Goal: Ask a question: Seek information or help from site administrators or community

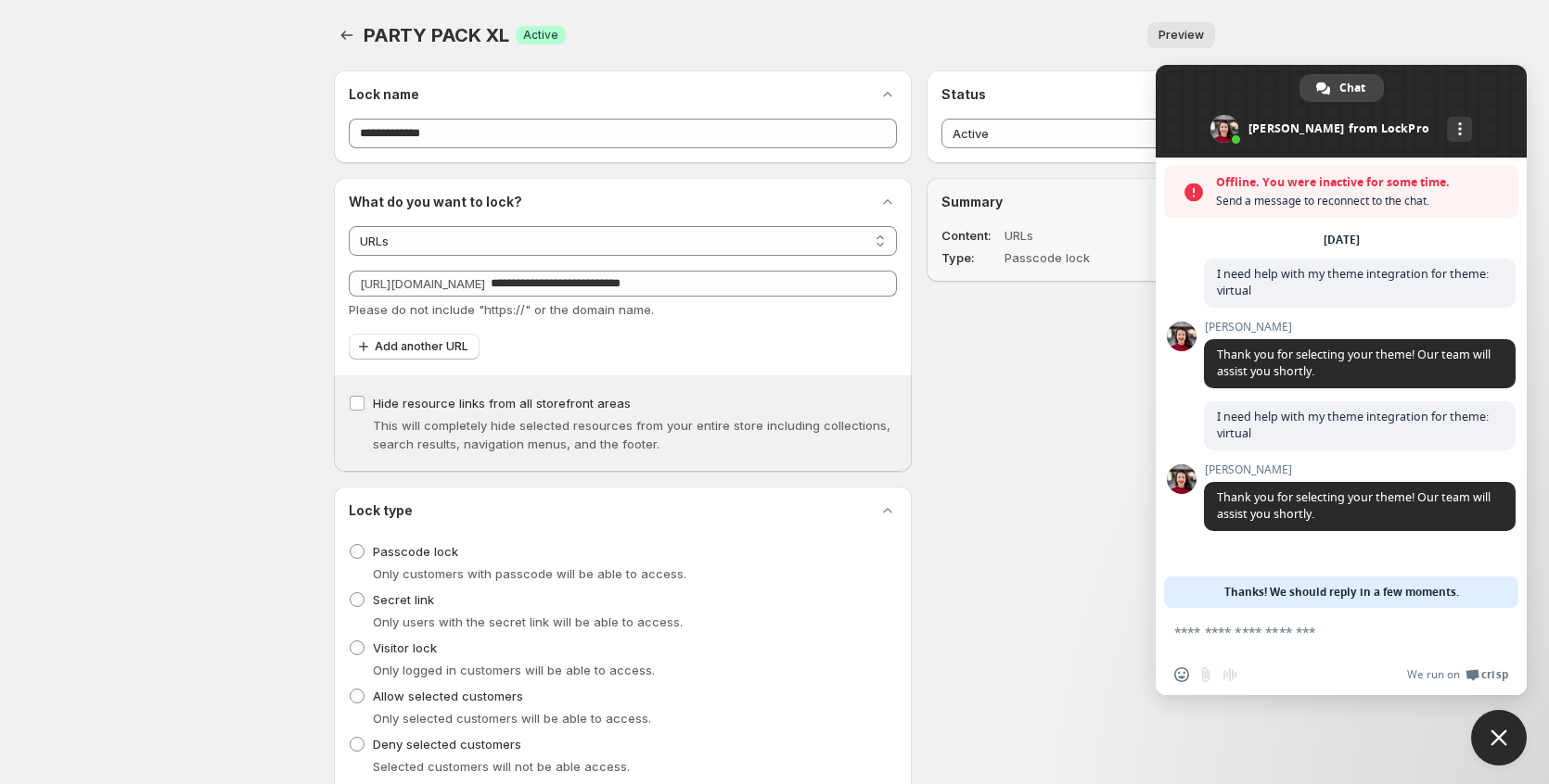
select select "****"
select select "******"
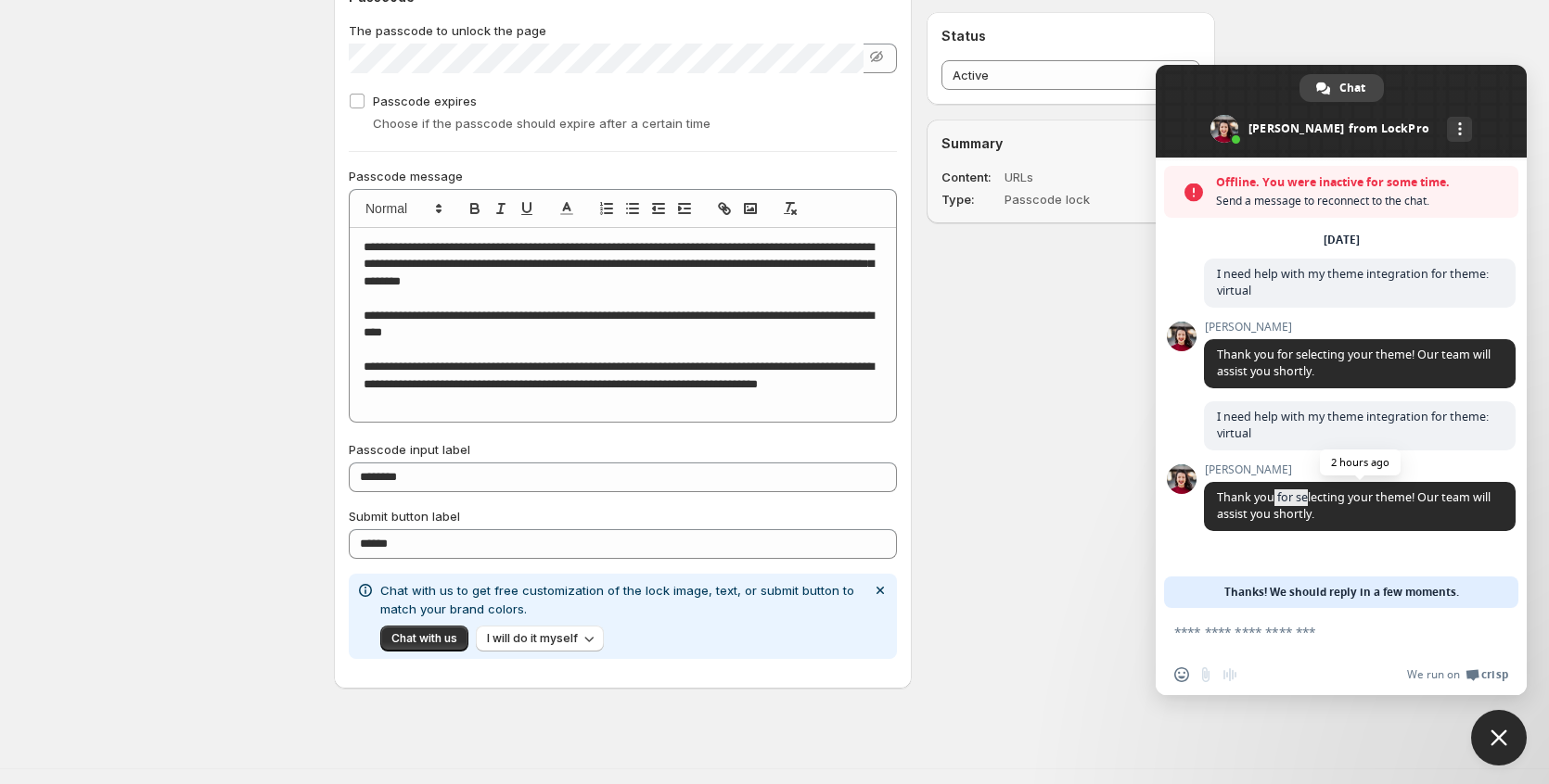
drag, startPoint x: 1305, startPoint y: 505, endPoint x: 1274, endPoint y: 504, distance: 31.0
click at [1274, 504] on span "Thank you for selecting your theme! Our team will assist you shortly." at bounding box center [1353, 505] width 274 height 33
click at [1272, 503] on span "Thank you for selecting your theme! Our team will assist you shortly." at bounding box center [1353, 505] width 274 height 33
drag, startPoint x: 1272, startPoint y: 503, endPoint x: 1364, endPoint y: 525, distance: 94.6
click at [1364, 525] on span "Thank you for selecting your theme! Our team will assist you shortly." at bounding box center [1359, 505] width 312 height 49
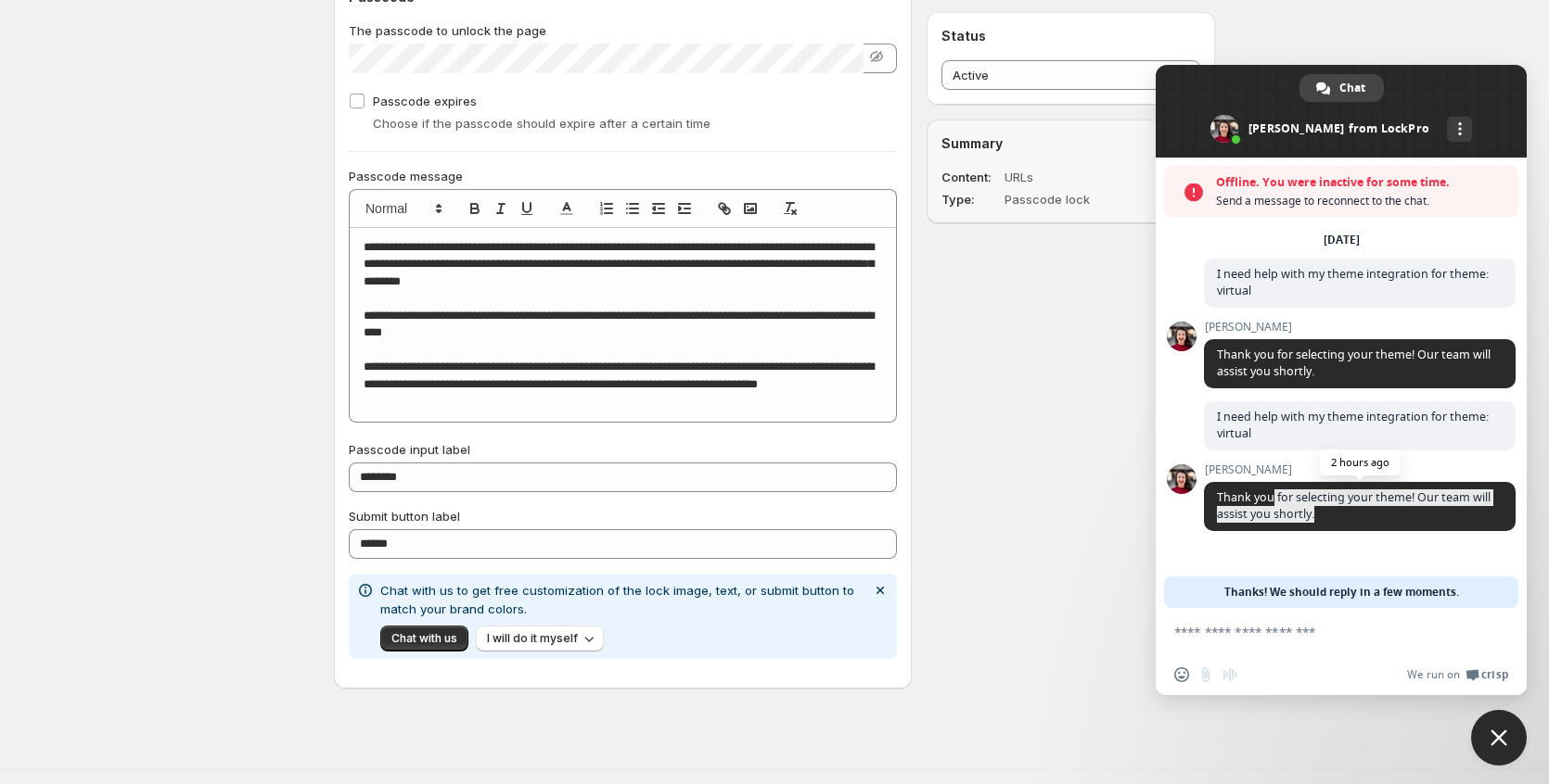
click at [1364, 525] on span "Thank you for selecting your theme! Our team will assist you shortly." at bounding box center [1359, 505] width 312 height 49
drag, startPoint x: 1280, startPoint y: 182, endPoint x: 1380, endPoint y: 179, distance: 100.0
click at [1380, 179] on span "Offline. You were inactive for some time." at bounding box center [1362, 182] width 293 height 19
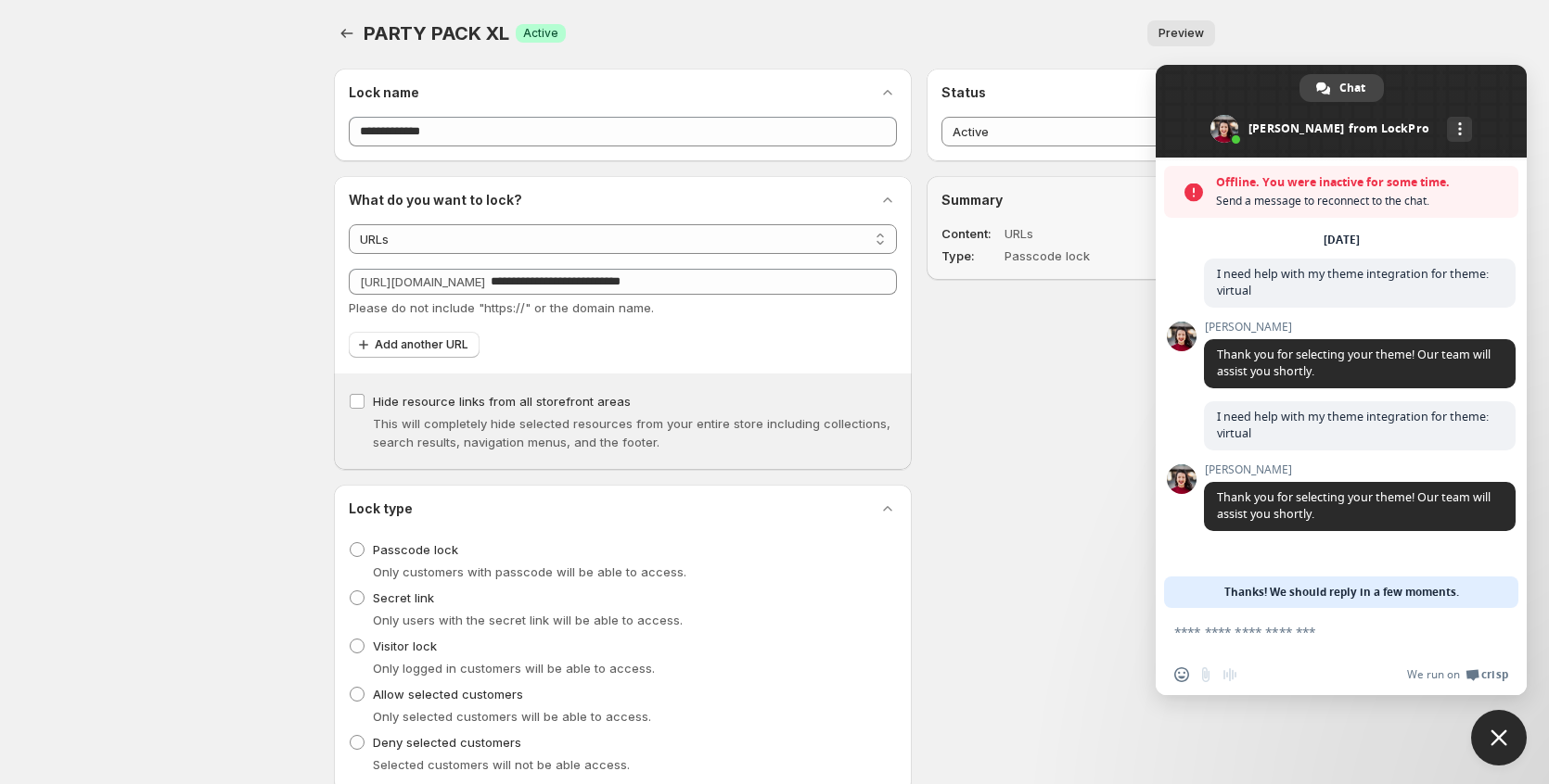
scroll to position [0, 0]
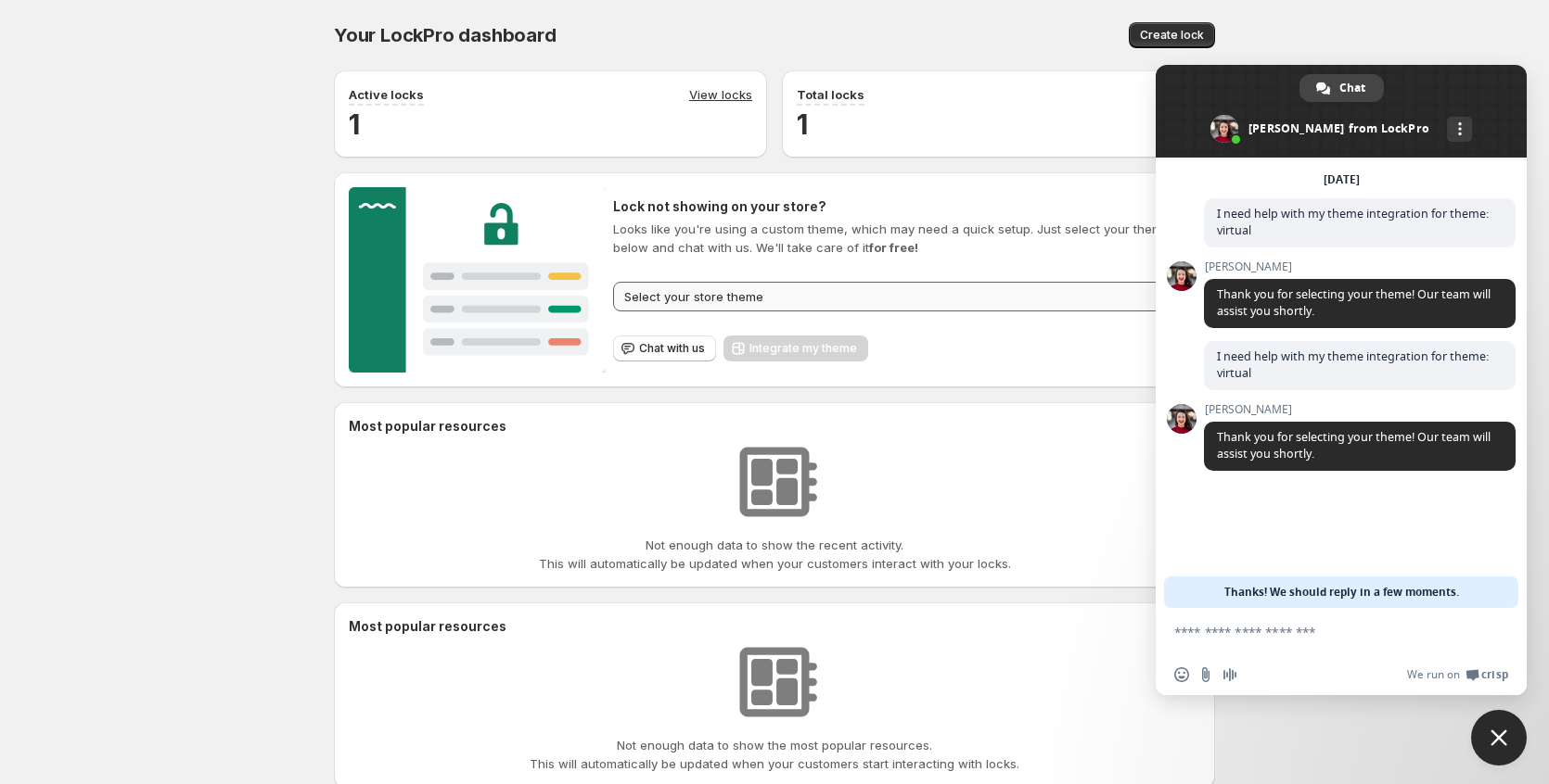
click at [779, 292] on select "**********" at bounding box center [907, 296] width 587 height 30
select select "*******"
click at [613, 282] on select "**********" at bounding box center [907, 296] width 587 height 30
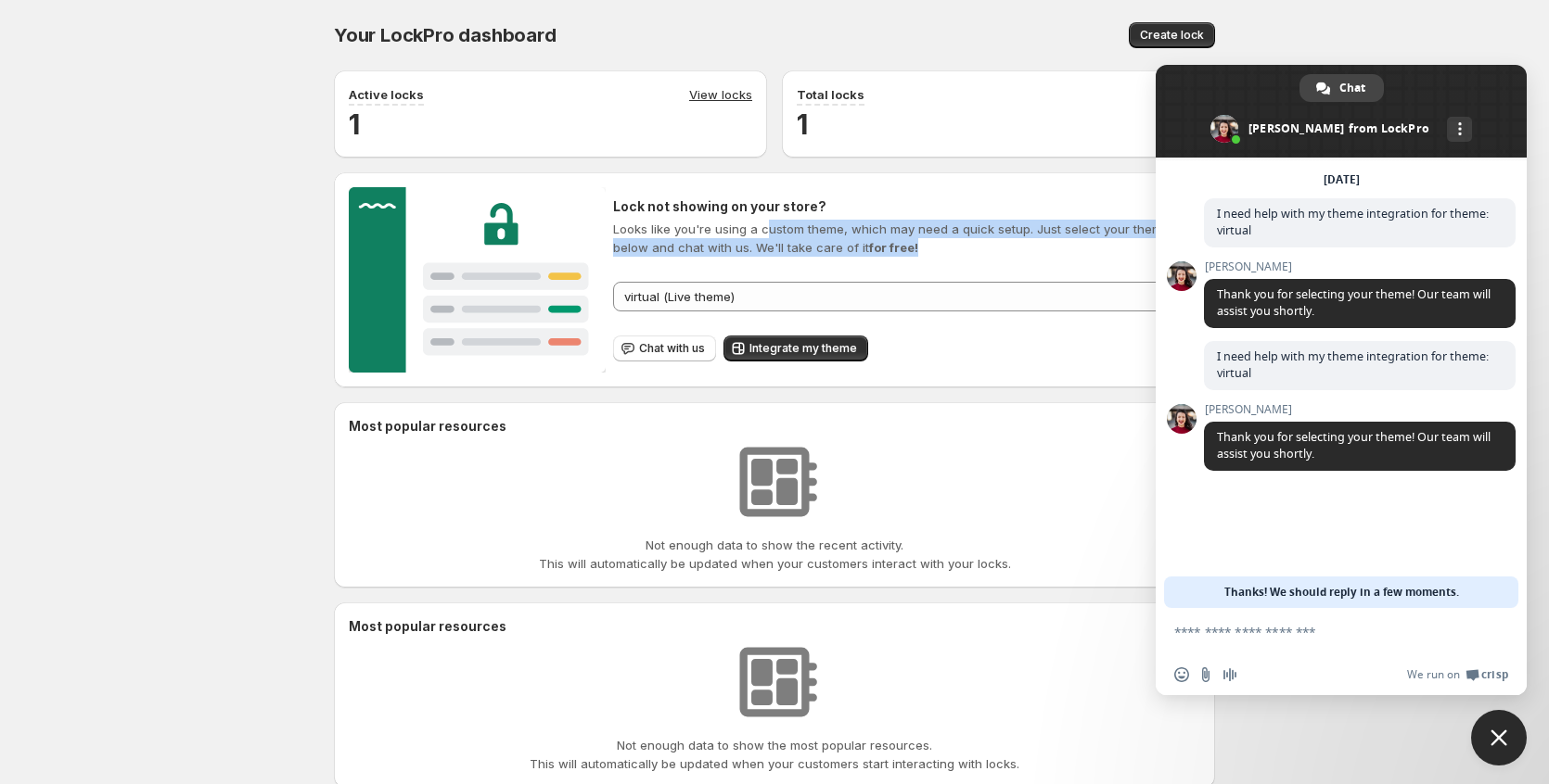
drag, startPoint x: 767, startPoint y: 226, endPoint x: 875, endPoint y: 243, distance: 109.3
click at [875, 243] on p "Looks like you're using a custom theme, which may need a quick setup. Just sele…" at bounding box center [907, 238] width 587 height 37
drag, startPoint x: 875, startPoint y: 243, endPoint x: 866, endPoint y: 210, distance: 34.2
click at [866, 210] on div "Lock not showing on your store? Looks like you're using a custom theme, which m…" at bounding box center [907, 227] width 587 height 60
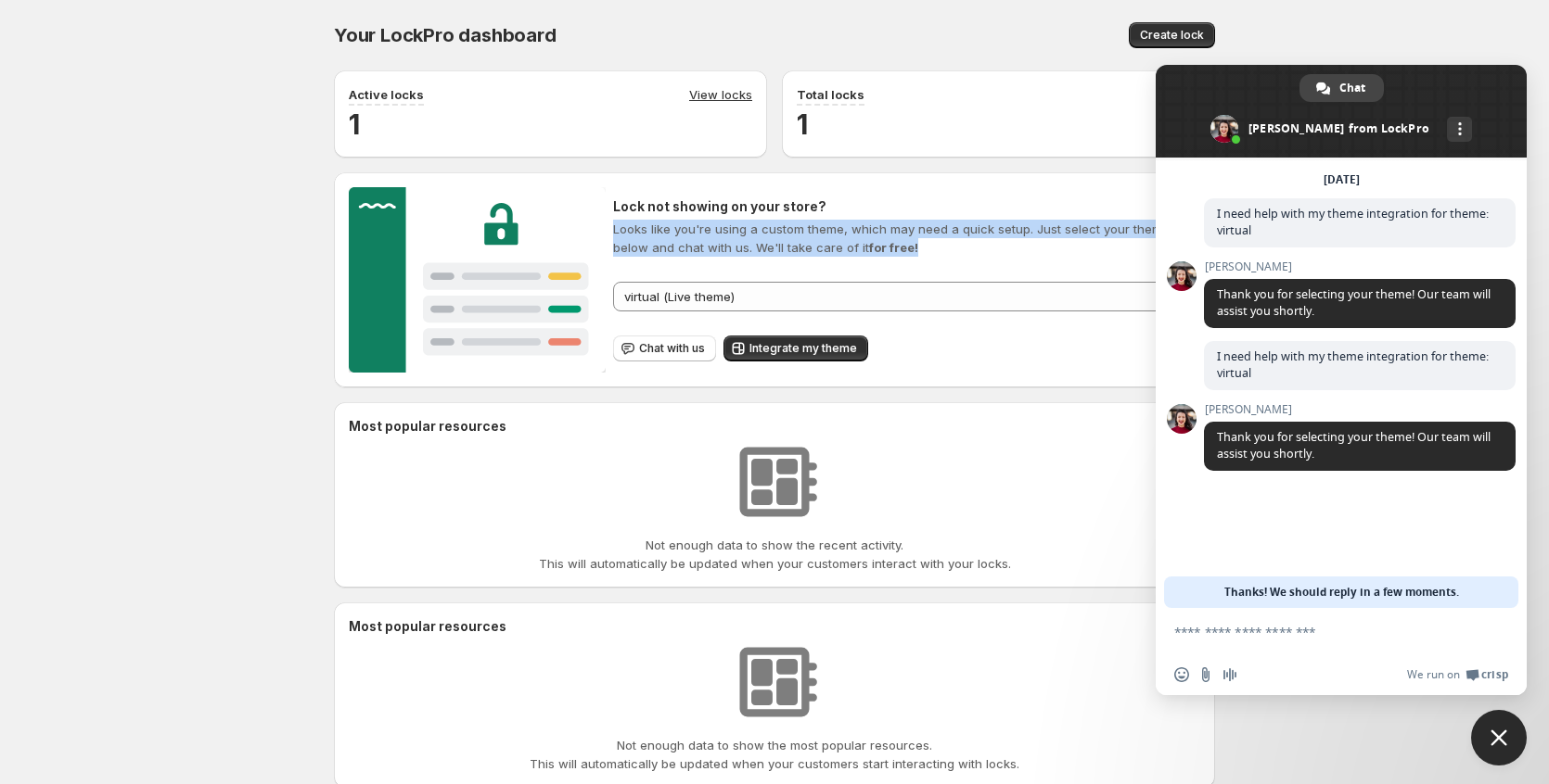
click at [866, 210] on h2 "Lock not showing on your store?" at bounding box center [907, 206] width 587 height 19
drag, startPoint x: 866, startPoint y: 210, endPoint x: 880, endPoint y: 248, distance: 40.5
click at [880, 248] on div "Lock not showing on your store? Looks like you're using a custom theme, which m…" at bounding box center [907, 227] width 587 height 60
click at [880, 248] on p "Looks like you're using a custom theme, which may need a quick setup. Just sele…" at bounding box center [907, 238] width 587 height 37
drag, startPoint x: 880, startPoint y: 248, endPoint x: 809, endPoint y: 233, distance: 72.6
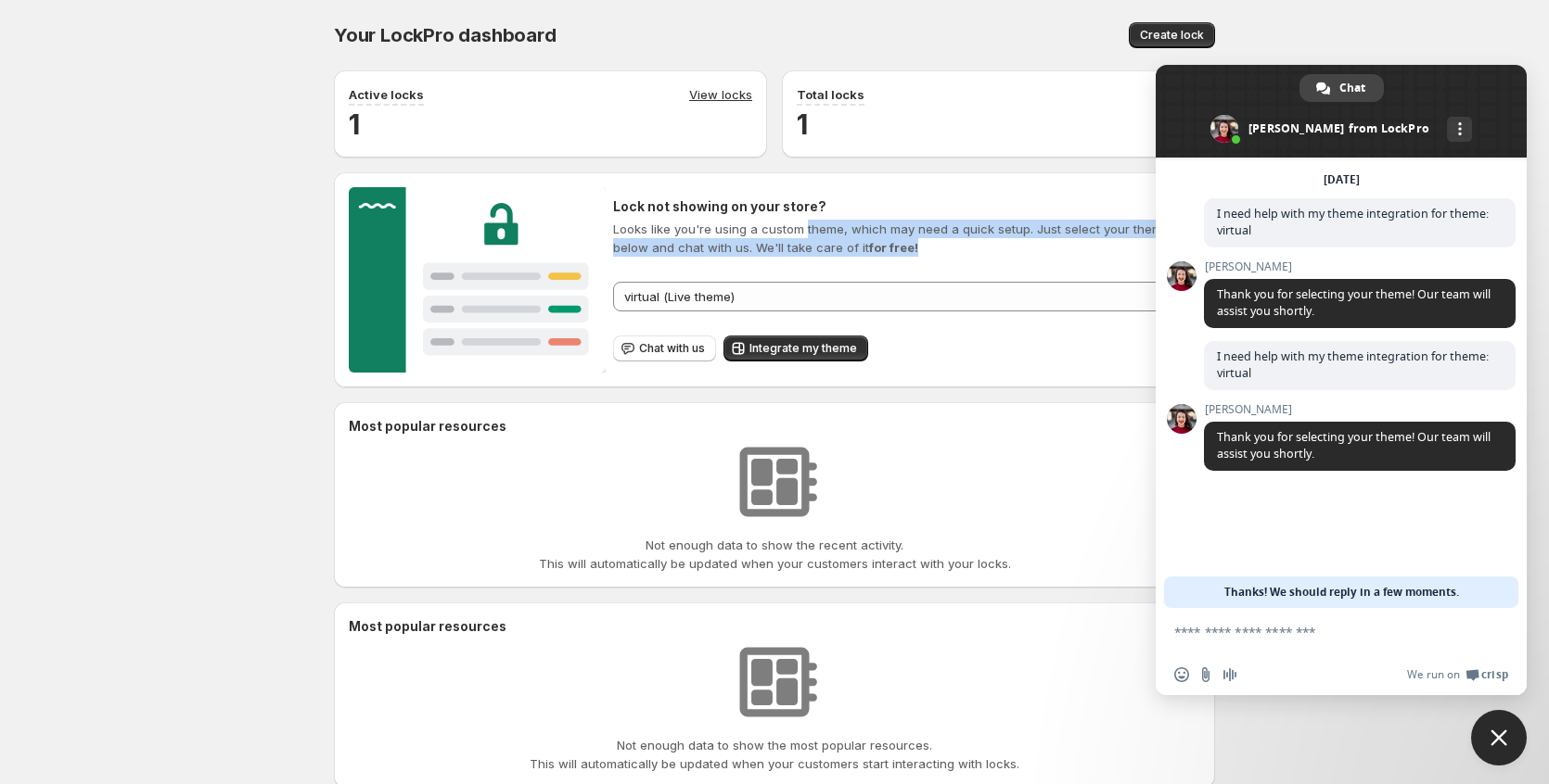
click at [809, 233] on p "Looks like you're using a custom theme, which may need a quick setup. Just sele…" at bounding box center [907, 238] width 587 height 37
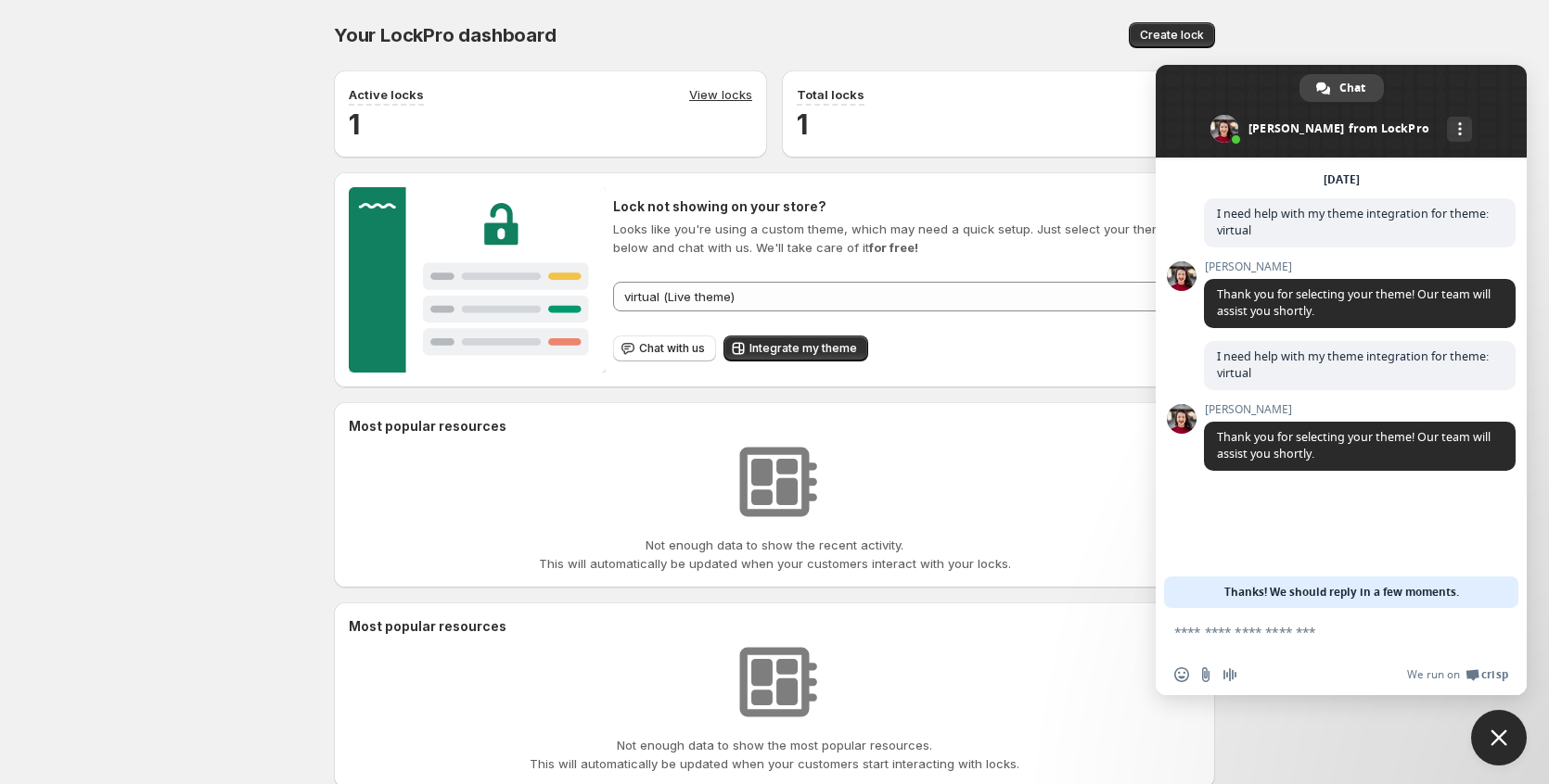
click at [479, 283] on img at bounding box center [477, 280] width 257 height 185
click at [812, 514] on img at bounding box center [774, 482] width 93 height 93
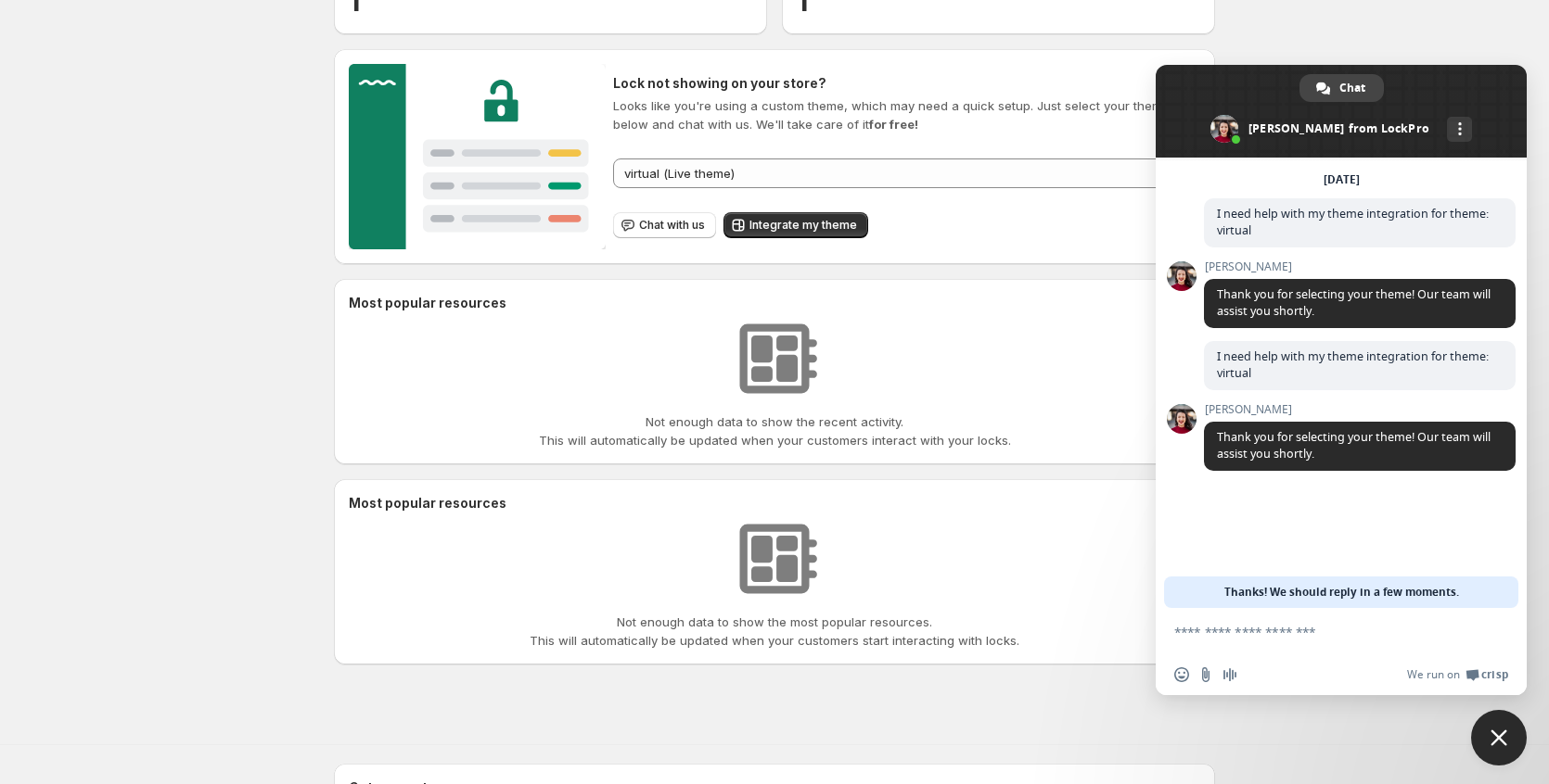
scroll to position [285, 0]
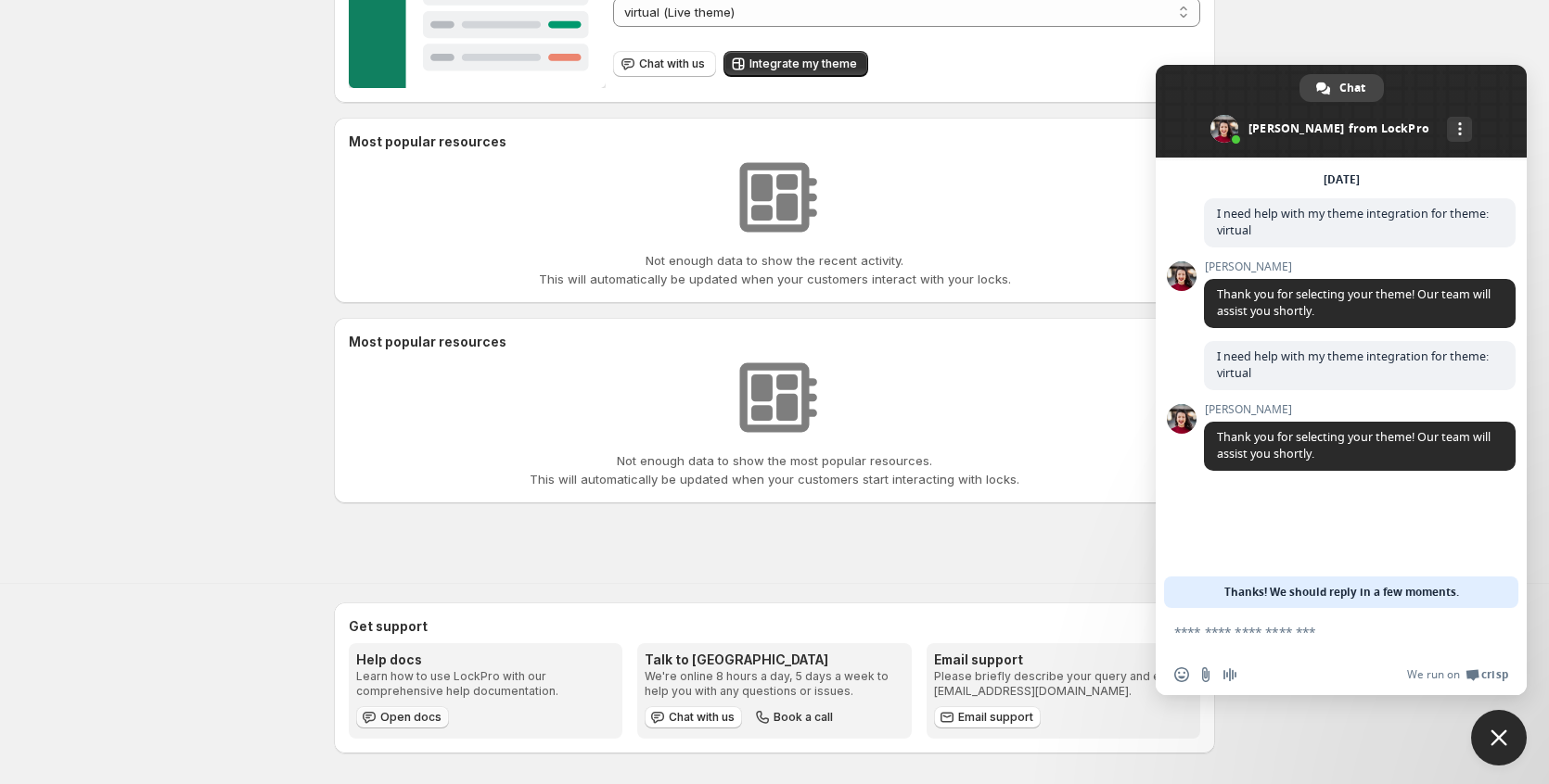
click at [400, 716] on span "Open docs" at bounding box center [410, 717] width 61 height 15
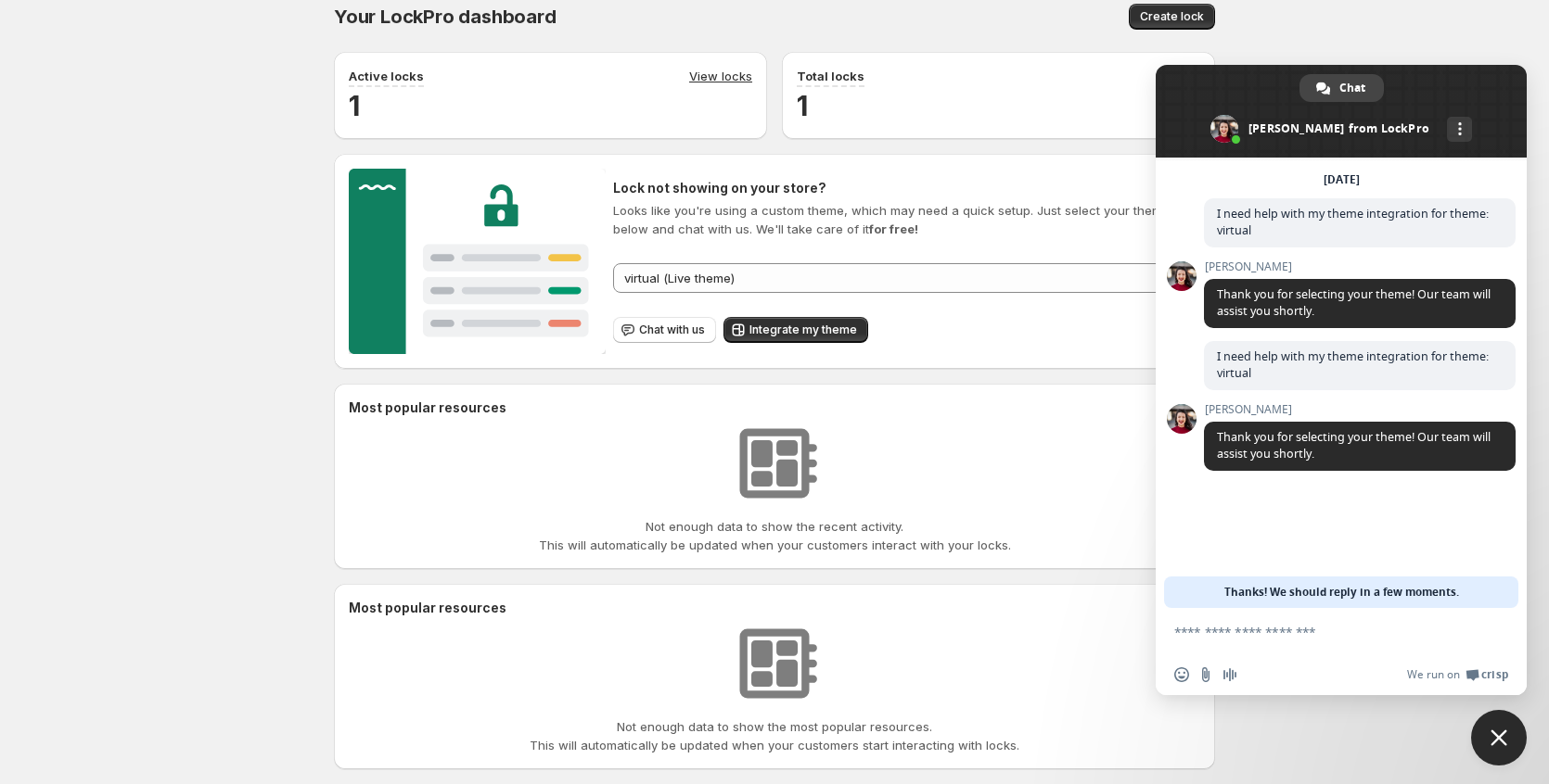
scroll to position [0, 0]
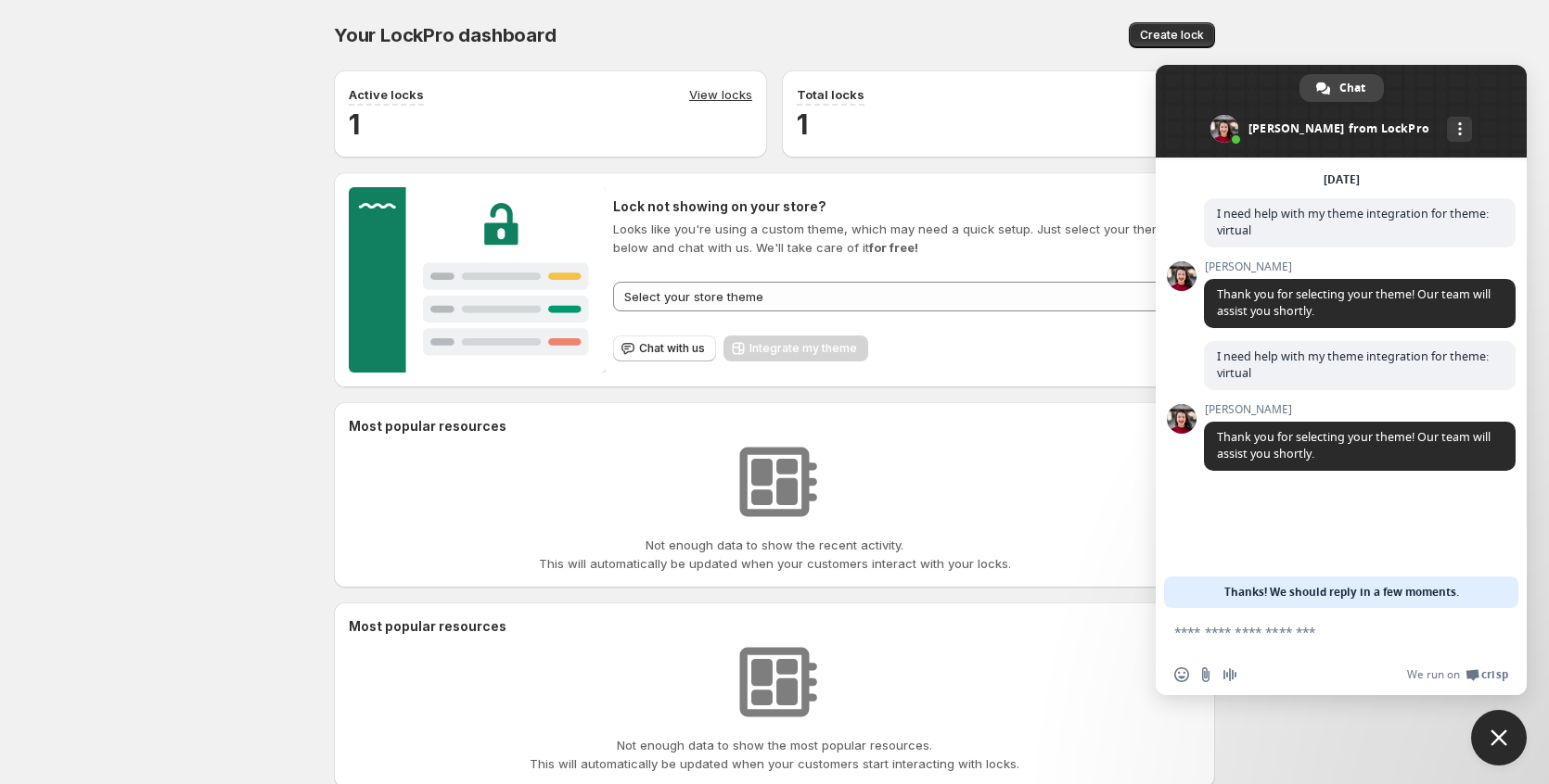
drag, startPoint x: 1360, startPoint y: 598, endPoint x: 1433, endPoint y: 590, distance: 73.4
click at [1432, 590] on span "Thanks! We should reply in a few moments." at bounding box center [1342, 592] width 235 height 32
click at [1433, 590] on span "Thanks! We should reply in a few moments." at bounding box center [1342, 592] width 235 height 32
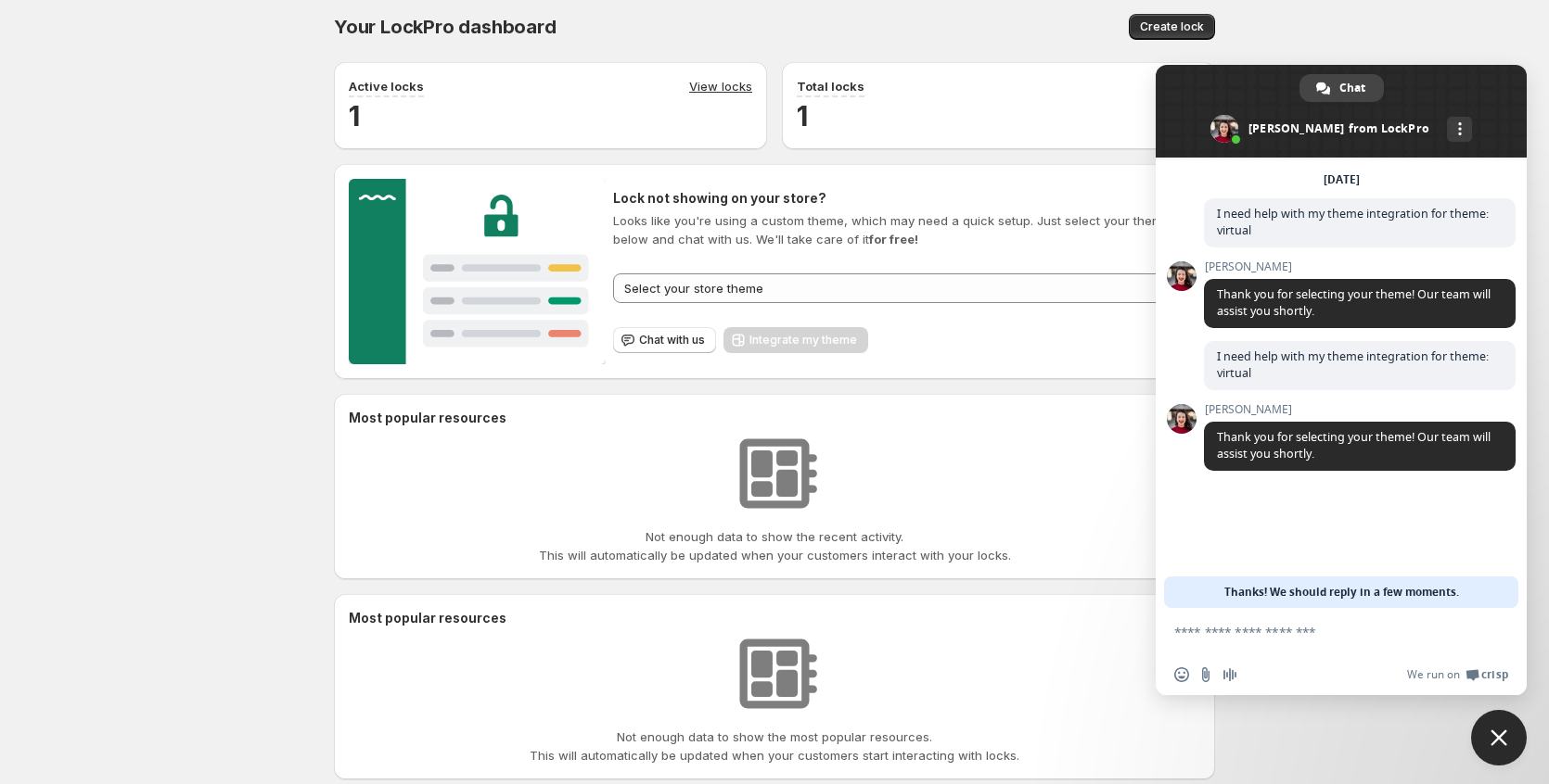
scroll to position [7, 0]
click at [681, 340] on span "Chat with us" at bounding box center [672, 341] width 66 height 15
click at [914, 292] on select "**********" at bounding box center [907, 291] width 587 height 30
select select "*******"
click at [613, 276] on select "**********" at bounding box center [907, 291] width 587 height 30
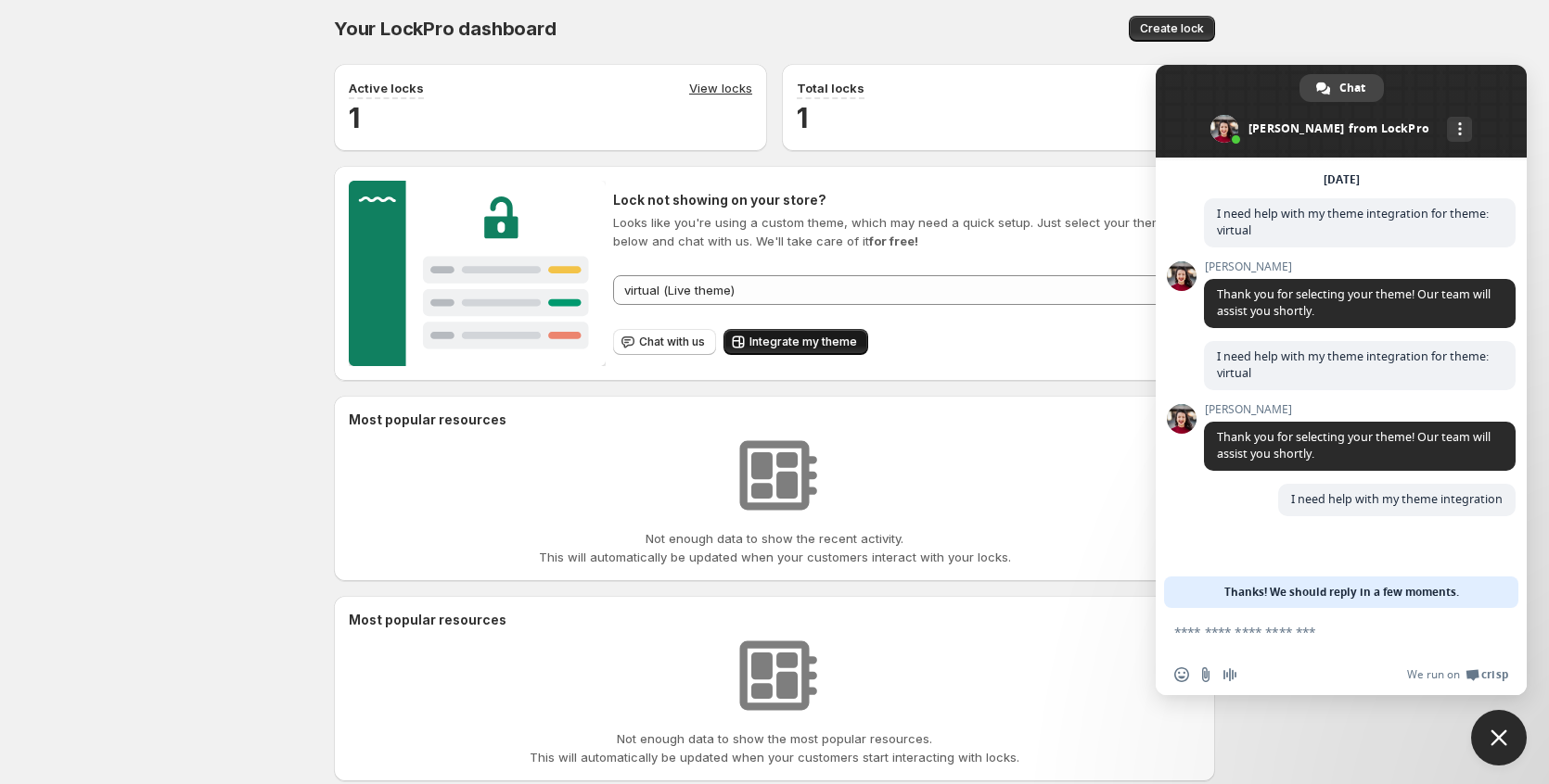
click at [779, 340] on span "Integrate my theme" at bounding box center [803, 341] width 108 height 15
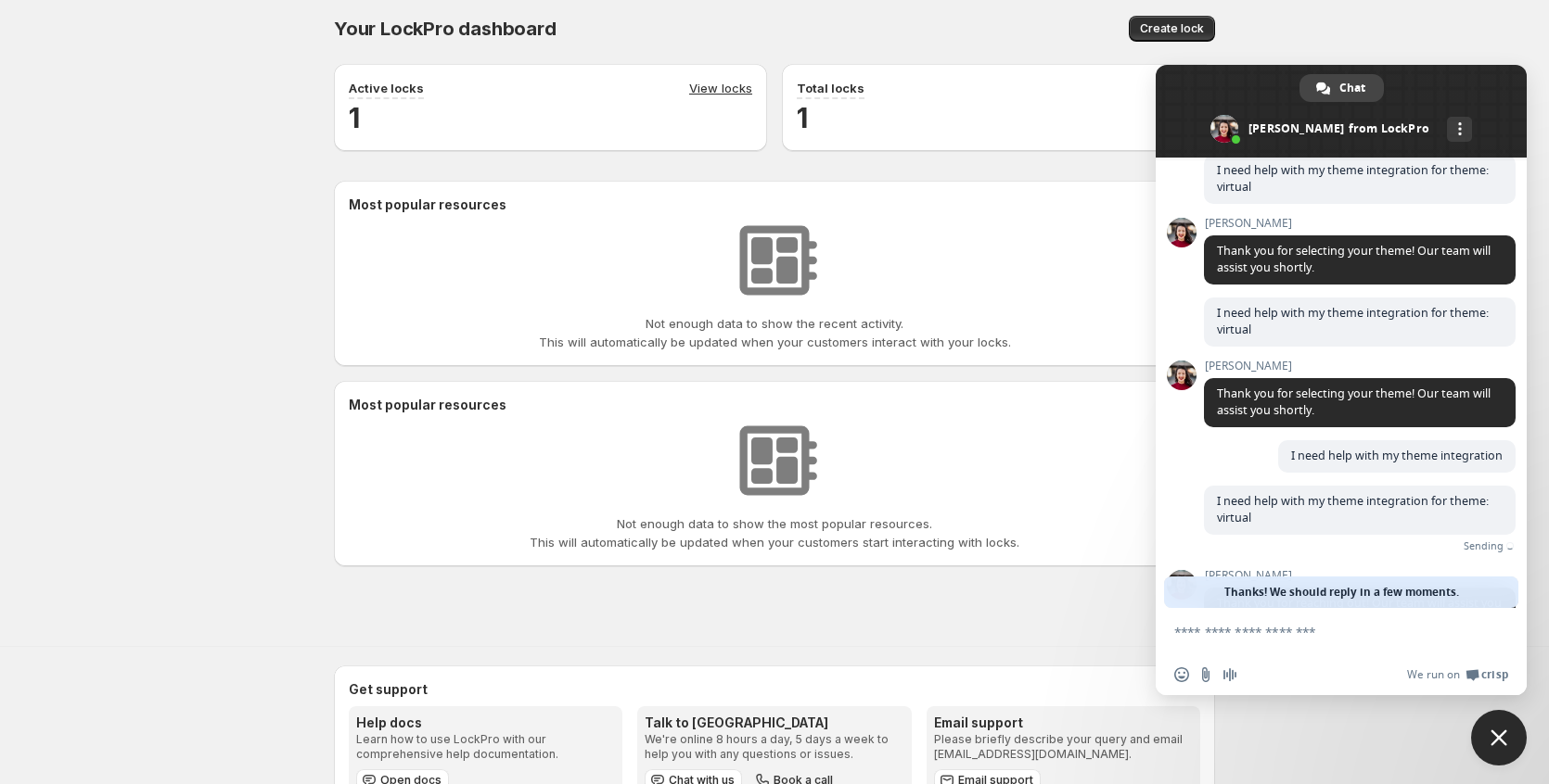
scroll to position [96, 0]
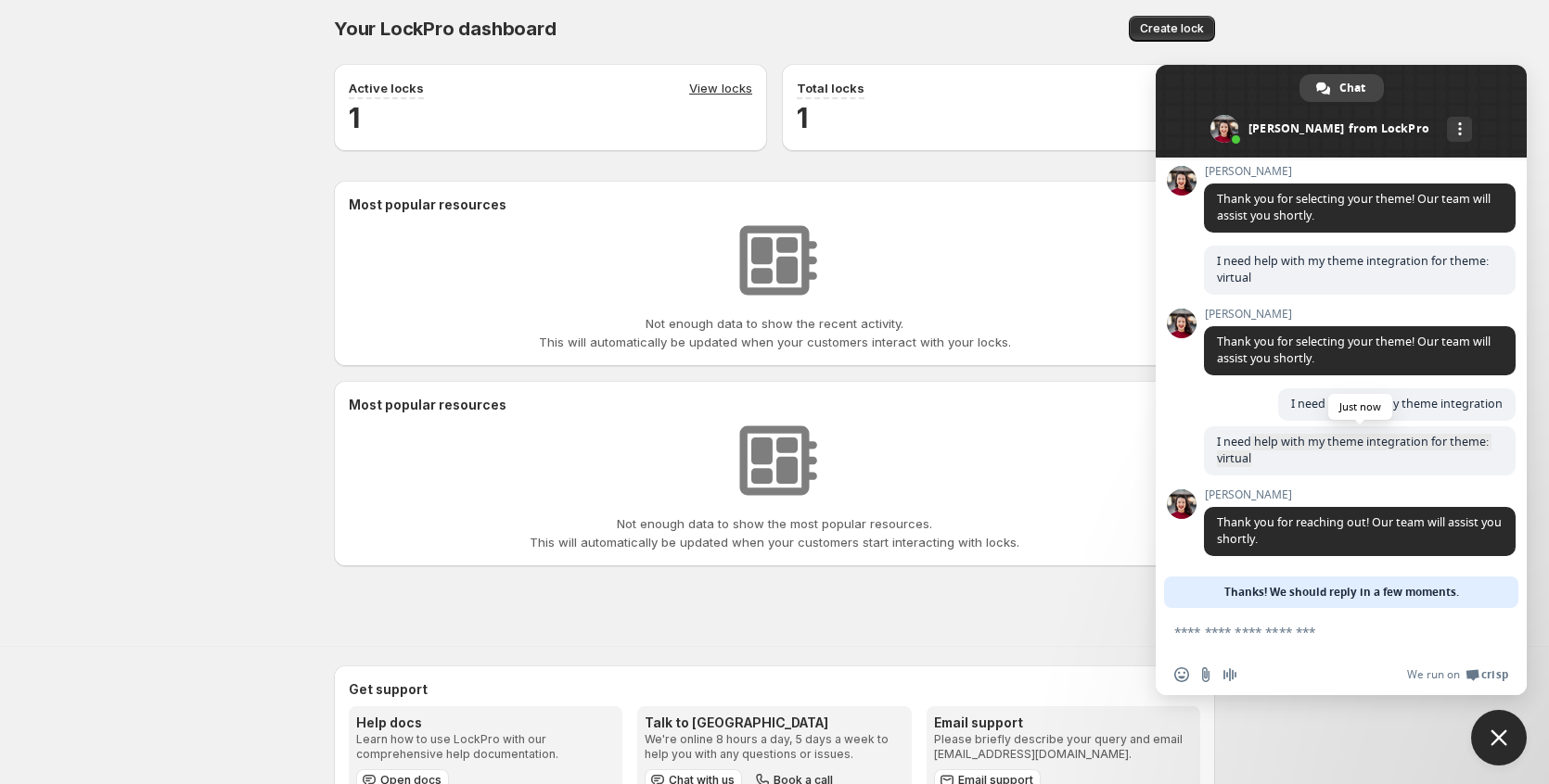
drag, startPoint x: 1251, startPoint y: 443, endPoint x: 1257, endPoint y: 468, distance: 25.7
click at [1257, 468] on span "I need help with my theme integration for theme: virtual" at bounding box center [1359, 451] width 312 height 49
drag, startPoint x: 1257, startPoint y: 468, endPoint x: 1298, endPoint y: 515, distance: 62.4
click at [1258, 471] on span "I need help with my theme integration for theme: virtual" at bounding box center [1359, 451] width 312 height 49
click at [1298, 515] on span "Thank you for reaching out! Our team will assist you shortly." at bounding box center [1359, 530] width 285 height 33
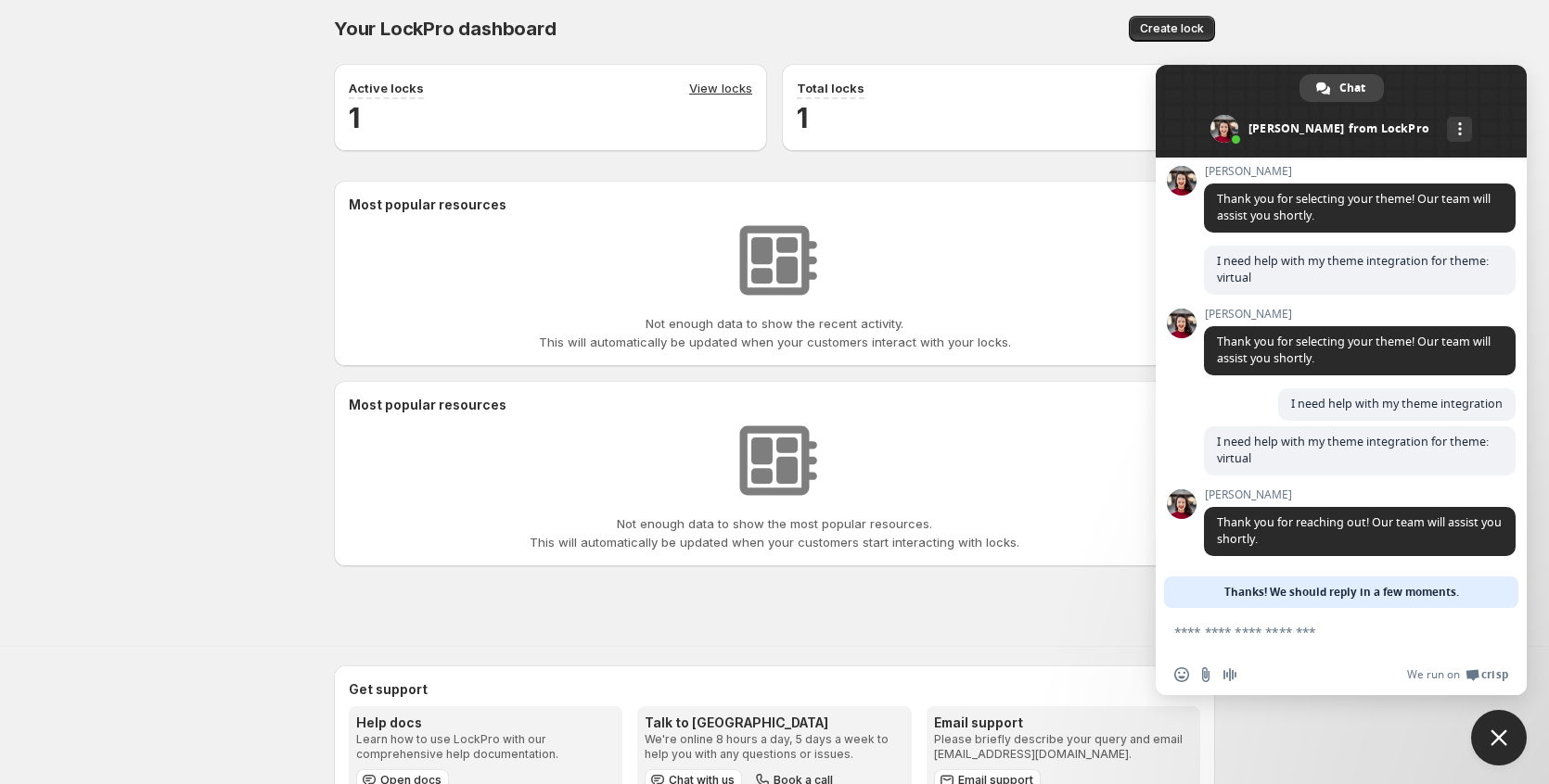
click at [1444, 135] on span at bounding box center [1341, 110] width 371 height 93
